Goal: Navigation & Orientation: Find specific page/section

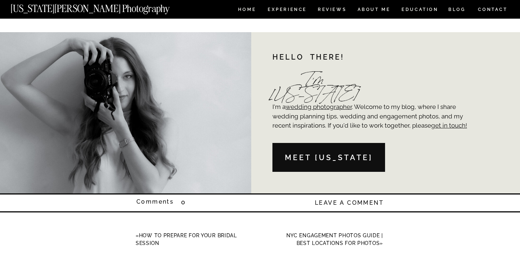
scroll to position [5059, 0]
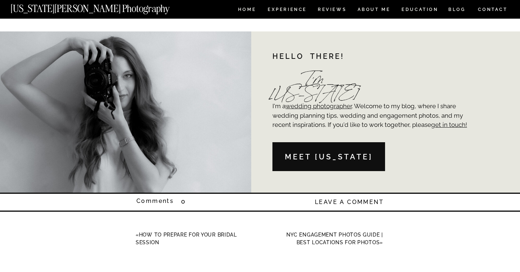
click at [336, 156] on nav "Meet [US_STATE]" at bounding box center [329, 157] width 107 height 12
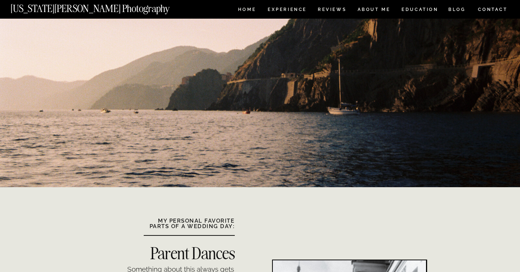
scroll to position [384, 0]
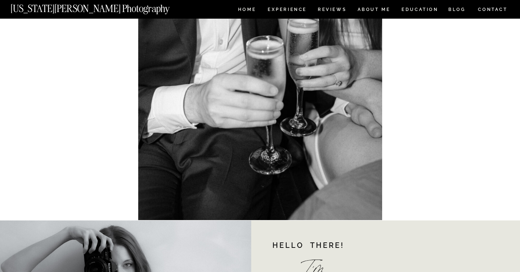
scroll to position [5170, 0]
